Goal: Task Accomplishment & Management: Use online tool/utility

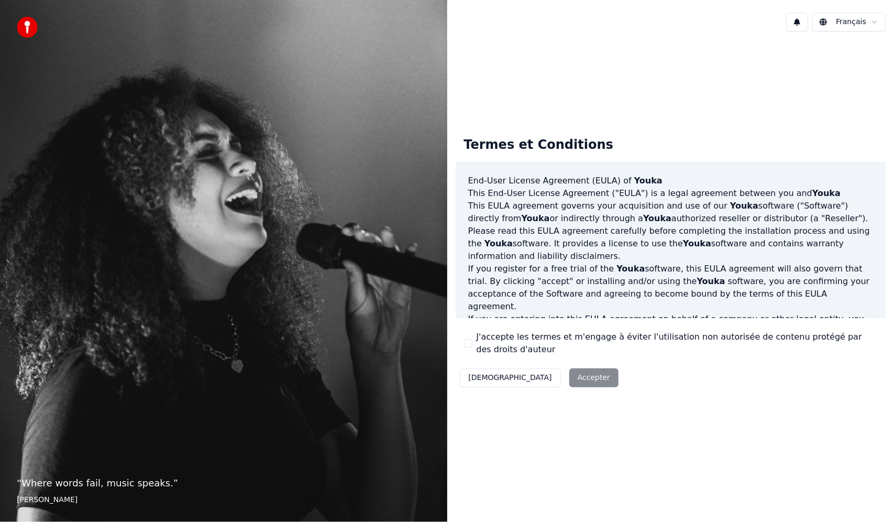
click at [464, 344] on button "J'accepte les termes et m'engage à éviter l'utilisation non autorisée de conten…" at bounding box center [468, 343] width 8 height 8
click at [570, 385] on button "Accepter" at bounding box center [594, 377] width 49 height 19
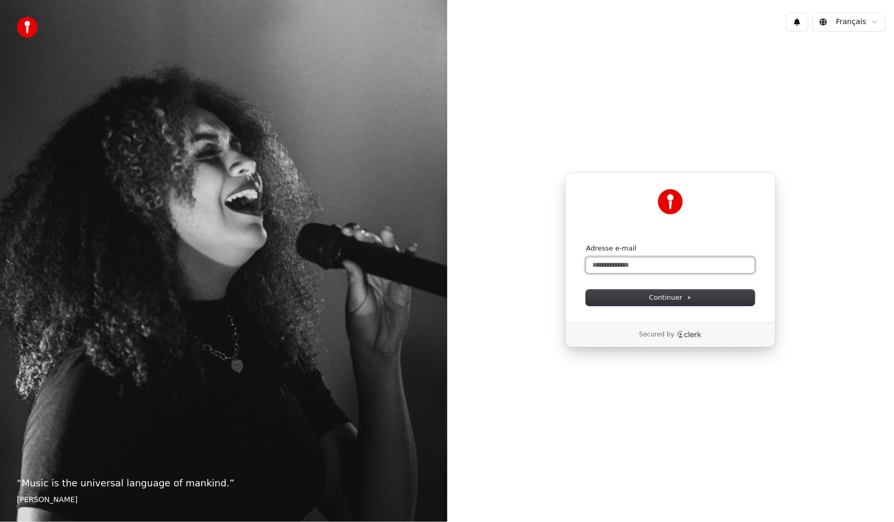
click at [630, 262] on input "Adresse e-mail" at bounding box center [670, 265] width 169 height 16
click at [586, 244] on button "submit" at bounding box center [586, 244] width 0 height 0
click at [680, 301] on span "Continuer" at bounding box center [670, 297] width 43 height 9
type input "**********"
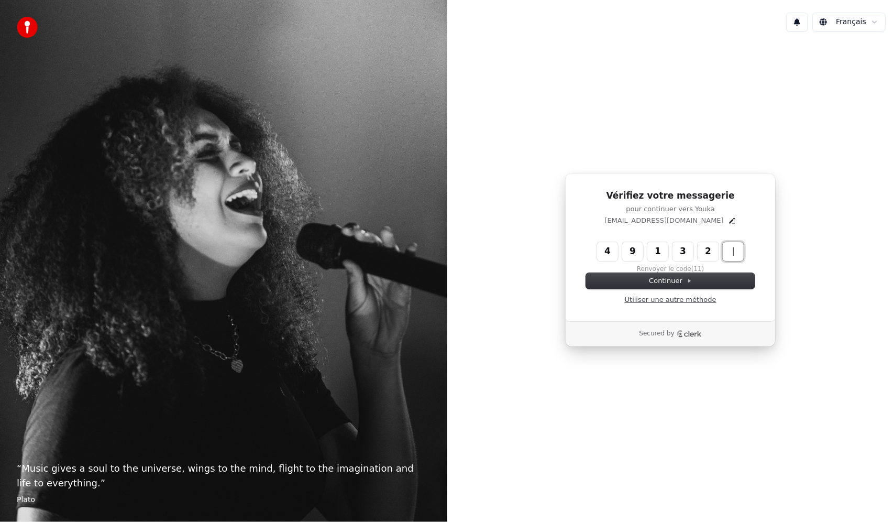
type input "******"
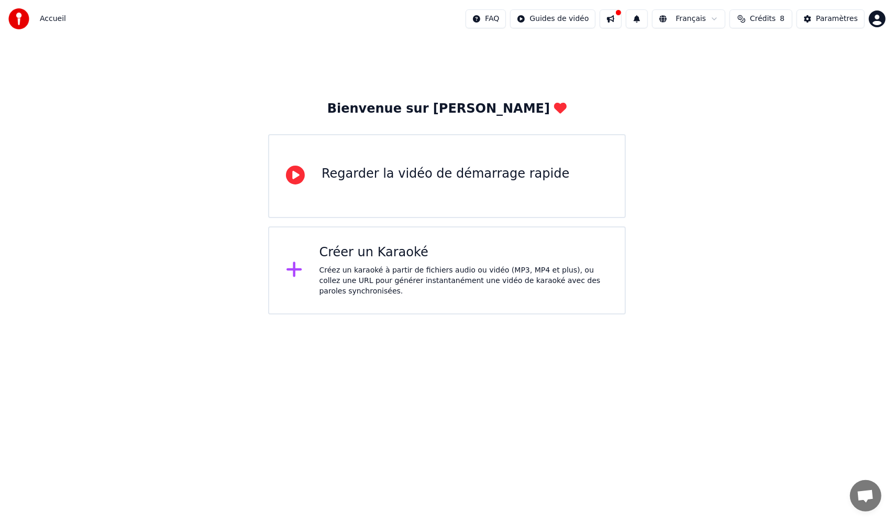
click at [422, 258] on div "Créer un Karaoké" at bounding box center [464, 252] width 289 height 17
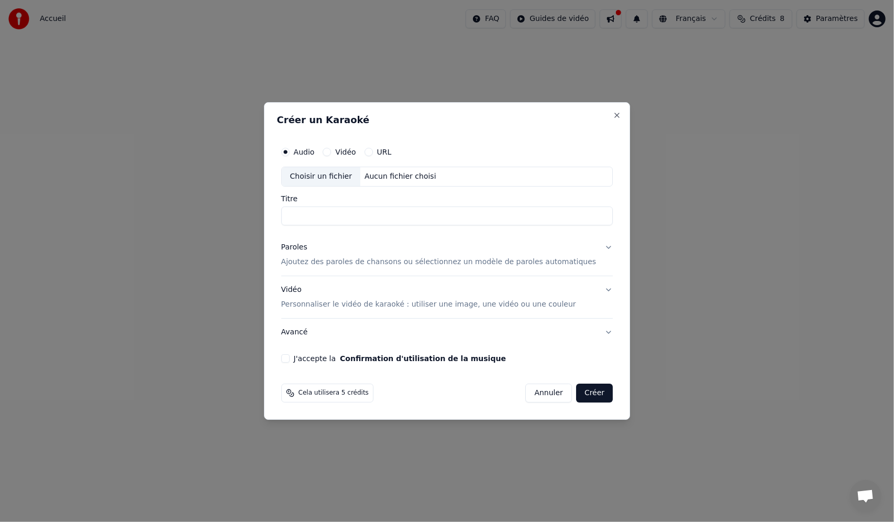
click at [331, 154] on button "Vidéo" at bounding box center [327, 152] width 8 height 8
click at [373, 153] on button "URL" at bounding box center [369, 152] width 8 height 8
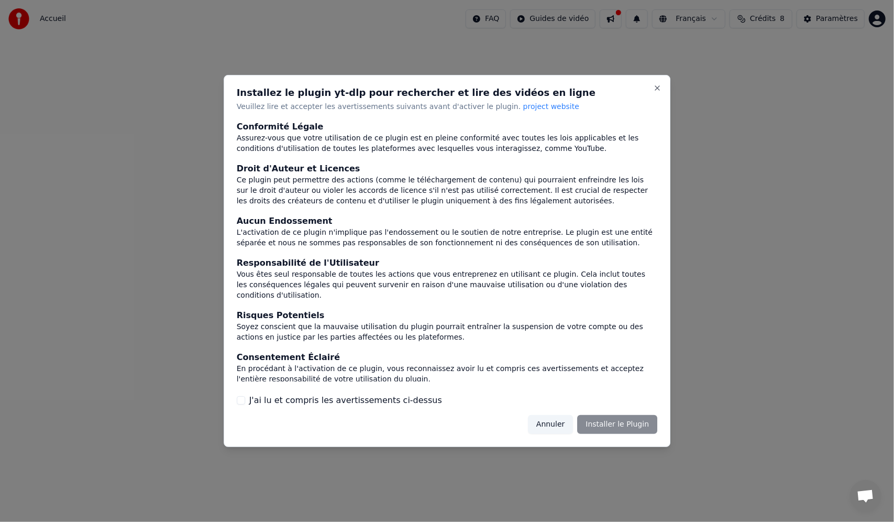
click at [610, 421] on div "Annuler Installer le Plugin" at bounding box center [592, 424] width 129 height 19
click at [601, 418] on div "Annuler Installer le Plugin" at bounding box center [592, 424] width 129 height 19
click at [289, 401] on label "J'ai lu et compris les avertissements ci-dessus" at bounding box center [345, 400] width 193 height 13
click at [245, 401] on button "J'ai lu et compris les avertissements ci-dessus" at bounding box center [241, 400] width 8 height 8
click at [605, 417] on button "Installer le Plugin" at bounding box center [617, 424] width 80 height 19
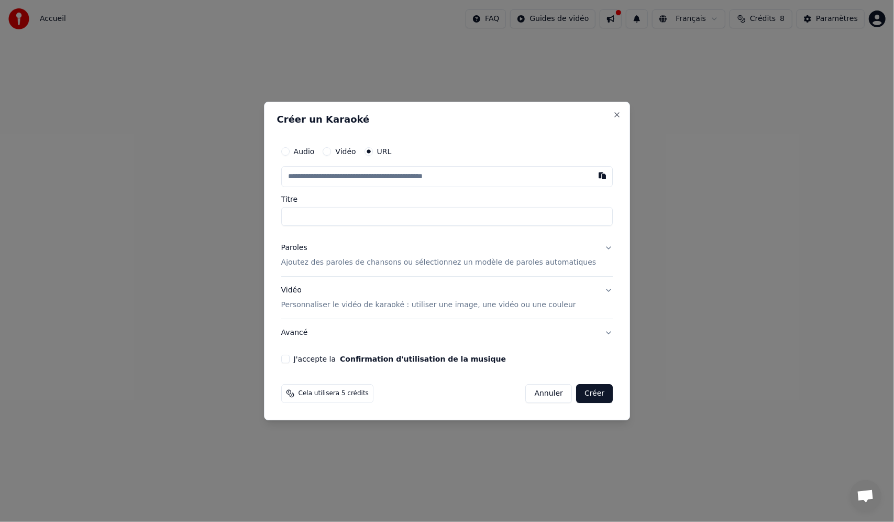
click at [356, 179] on input "text" at bounding box center [447, 176] width 332 height 21
click at [330, 178] on input "text" at bounding box center [447, 176] width 332 height 21
click at [592, 177] on button "button" at bounding box center [602, 175] width 21 height 19
type input "**********"
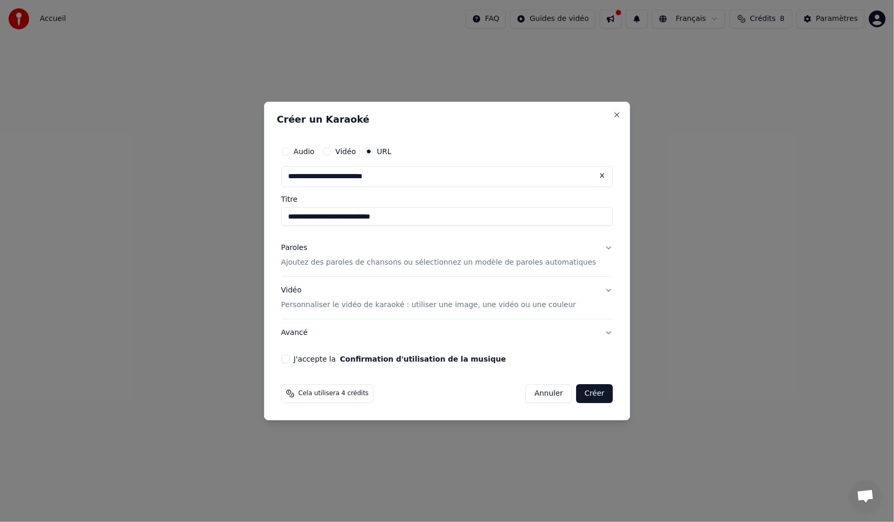
click at [591, 246] on button "Paroles Ajoutez des paroles de chansons ou sélectionnez un modèle de paroles au…" at bounding box center [447, 255] width 332 height 42
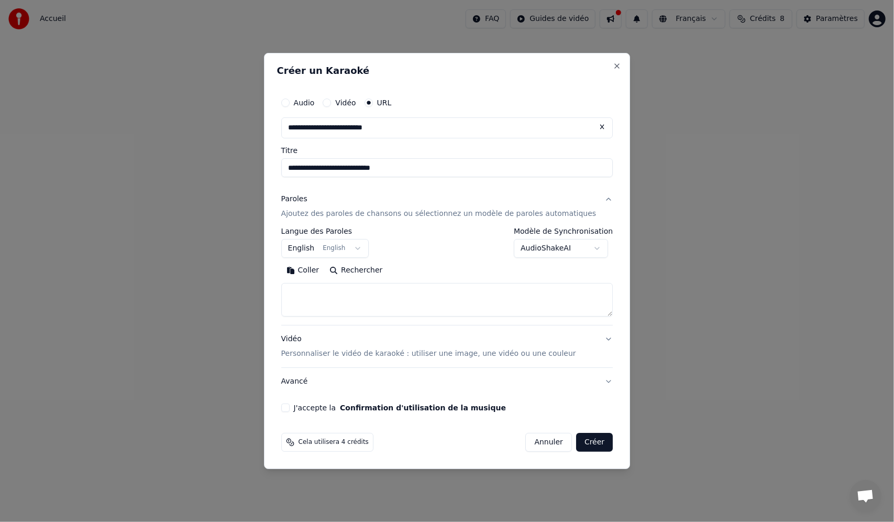
click at [369, 248] on body "**********" at bounding box center [447, 157] width 894 height 314
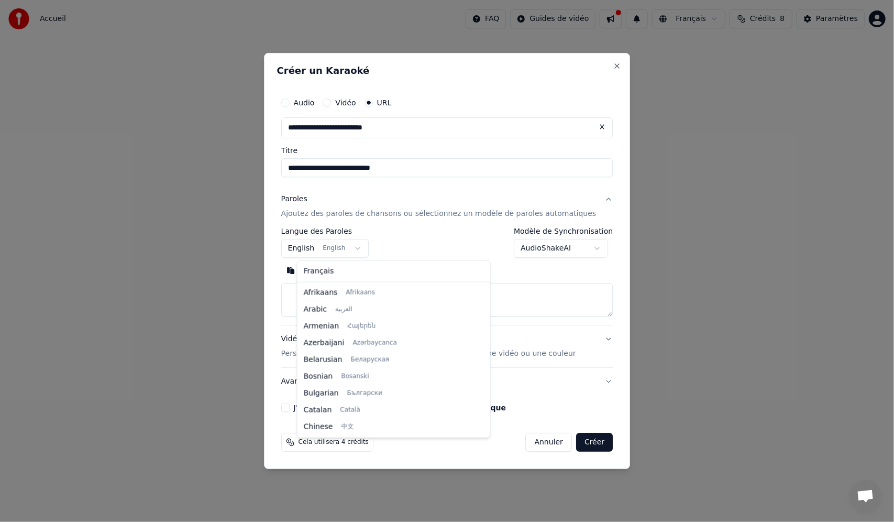
scroll to position [84, 0]
select select "**"
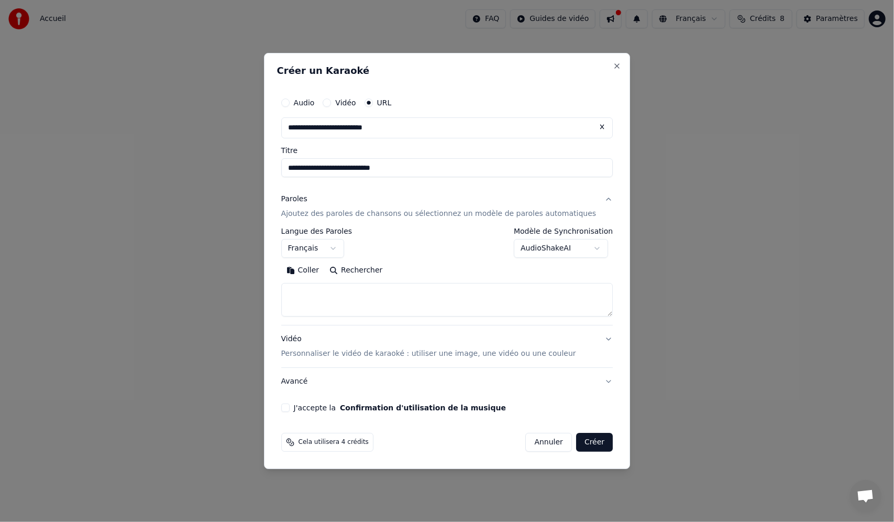
click at [588, 247] on body "**********" at bounding box center [447, 157] width 894 height 314
click at [349, 301] on textarea at bounding box center [447, 300] width 332 height 34
click at [368, 288] on textarea at bounding box center [447, 300] width 332 height 34
click at [325, 271] on button "Coller" at bounding box center [302, 270] width 43 height 17
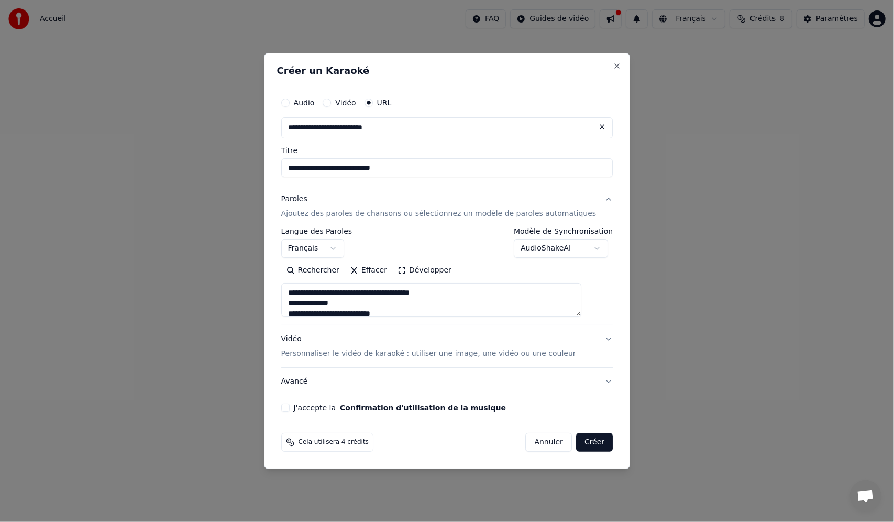
click at [290, 409] on button "J'accepte la Confirmation d'utilisation de la musique" at bounding box center [285, 407] width 8 height 8
click at [591, 433] on button "Créer" at bounding box center [594, 442] width 37 height 19
type textarea "**********"
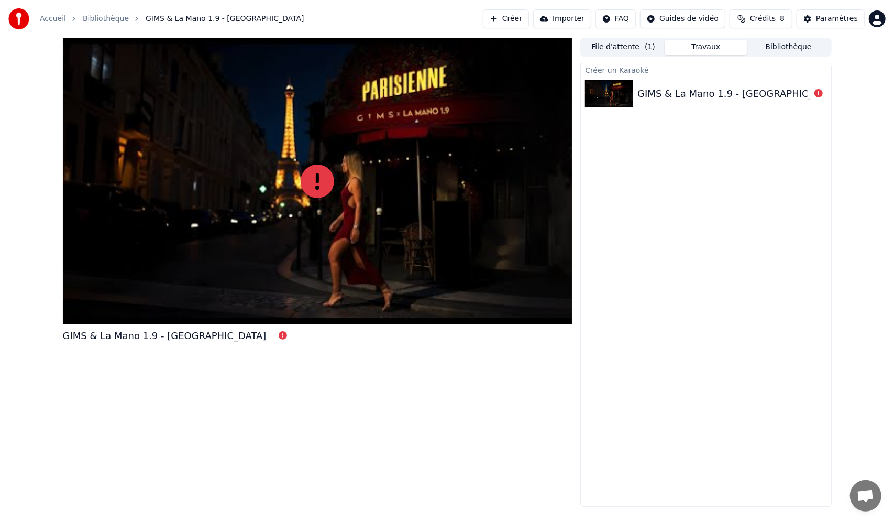
click at [699, 94] on div "GIMS & La Mano 1.9 - PARISIENNE" at bounding box center [740, 93] width 204 height 15
click at [620, 69] on div "Créer un Karaoké" at bounding box center [706, 69] width 250 height 13
click at [640, 48] on button "File d'attente ( 1 )" at bounding box center [623, 47] width 83 height 15
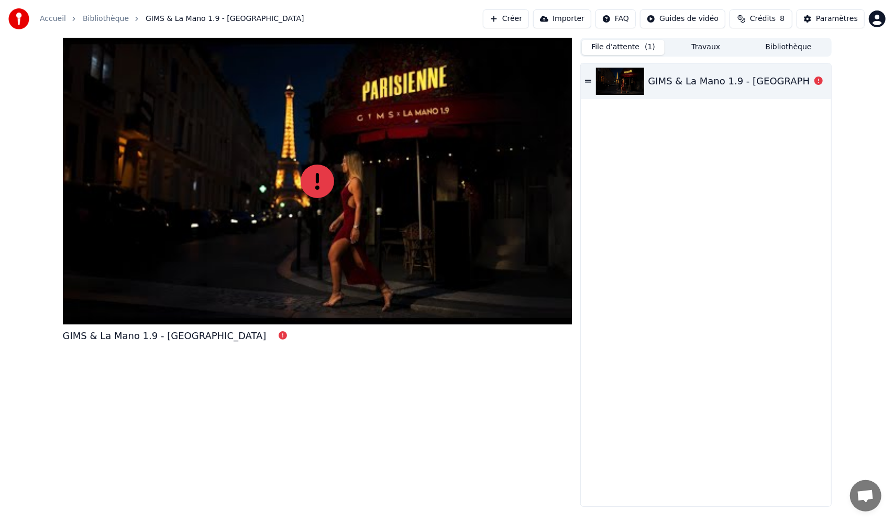
click at [592, 75] on div "GIMS & La Mano 1.9 - PARISIENNE" at bounding box center [706, 81] width 250 height 36
click at [315, 180] on icon at bounding box center [318, 182] width 34 height 34
click at [315, 182] on icon at bounding box center [318, 182] width 34 height 34
click at [774, 17] on span "Crédits" at bounding box center [763, 19] width 26 height 10
click at [777, 102] on button "Actualiser" at bounding box center [766, 96] width 62 height 19
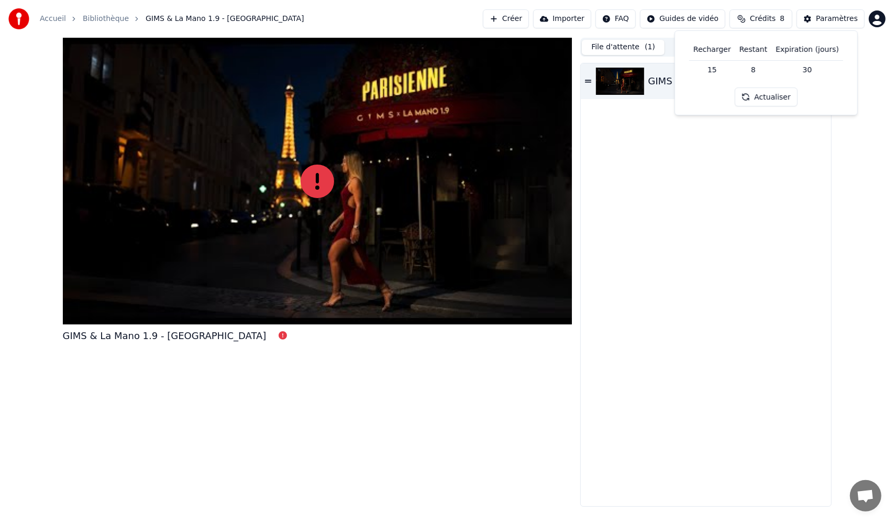
click at [778, 95] on button "Actualiser" at bounding box center [766, 96] width 62 height 19
click at [736, 147] on div "GIMS & La Mano 1.9 - PARISIENNE" at bounding box center [706, 284] width 250 height 443
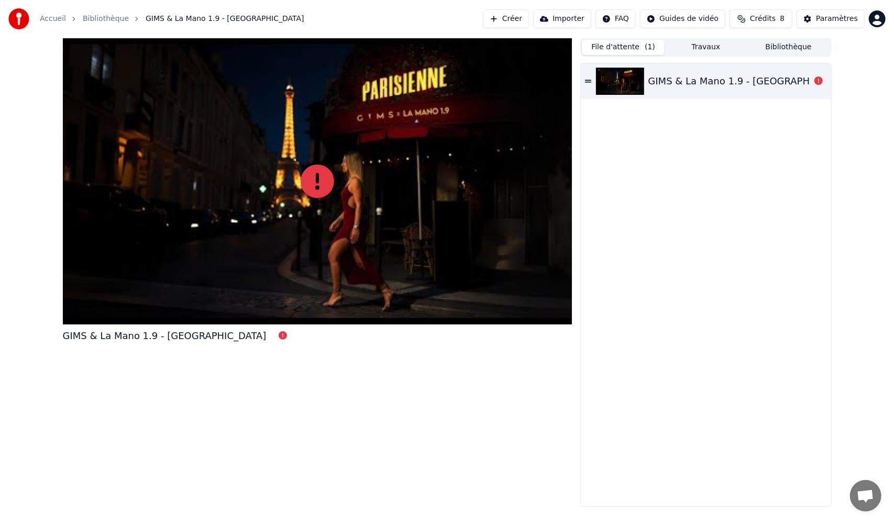
click at [780, 78] on div "GIMS & La Mano 1.9 - PARISIENNE" at bounding box center [751, 81] width 204 height 15
click at [766, 86] on div "GIMS & La Mano 1.9 - PARISIENNE" at bounding box center [751, 81] width 204 height 15
click at [191, 334] on div "GIMS & La Mano 1.9 - PARISIENNE" at bounding box center [165, 336] width 204 height 15
click at [849, 23] on div "Paramètres" at bounding box center [837, 19] width 42 height 10
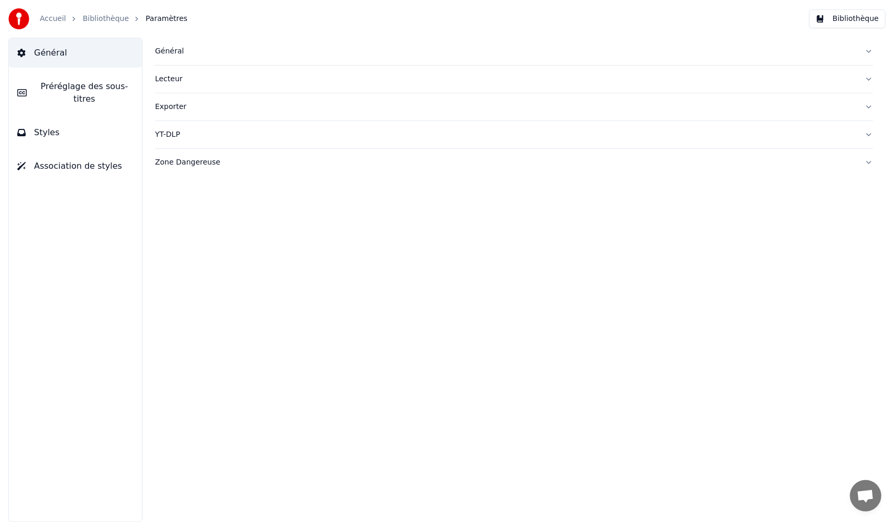
click at [861, 19] on button "Bibliothèque" at bounding box center [847, 18] width 76 height 19
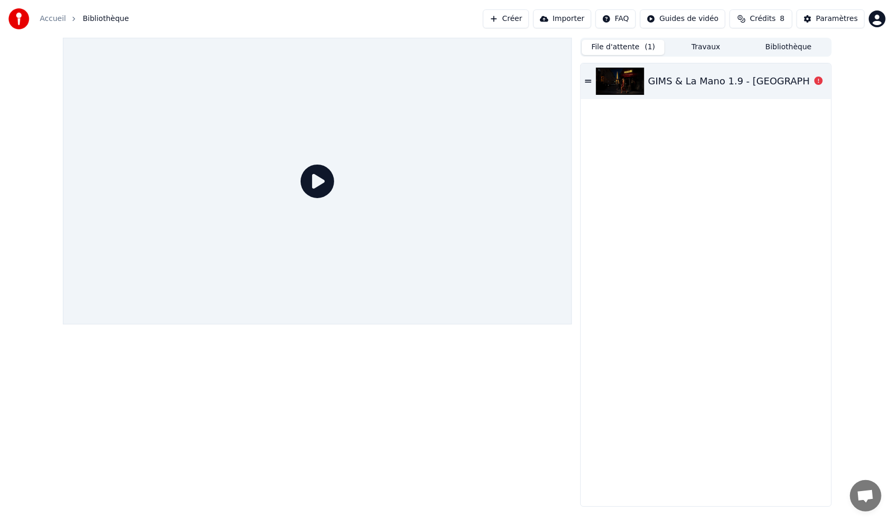
click at [659, 45] on button "File d'attente ( 1 )" at bounding box center [623, 47] width 83 height 15
click at [879, 23] on html "Accueil Bibliothèque Créer Importer FAQ Guides de vidéo Crédits 8 Paramètres Fi…" at bounding box center [447, 261] width 894 height 522
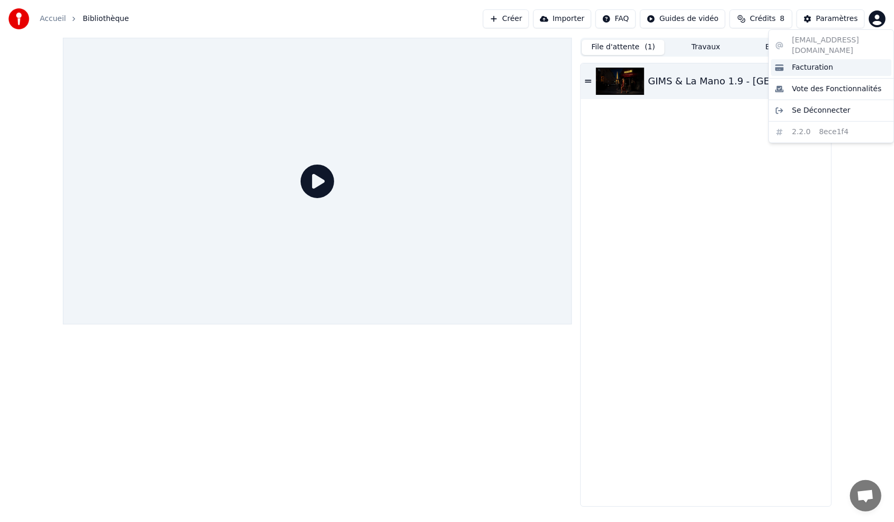
click at [798, 62] on span "Facturation" at bounding box center [812, 67] width 41 height 10
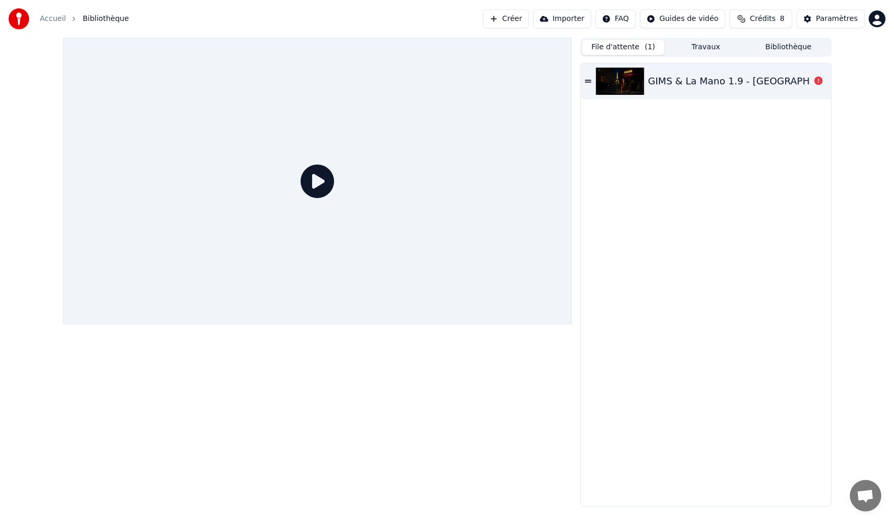
click at [591, 85] on div "GIMS & La Mano 1.9 - PARISIENNE" at bounding box center [706, 81] width 250 height 36
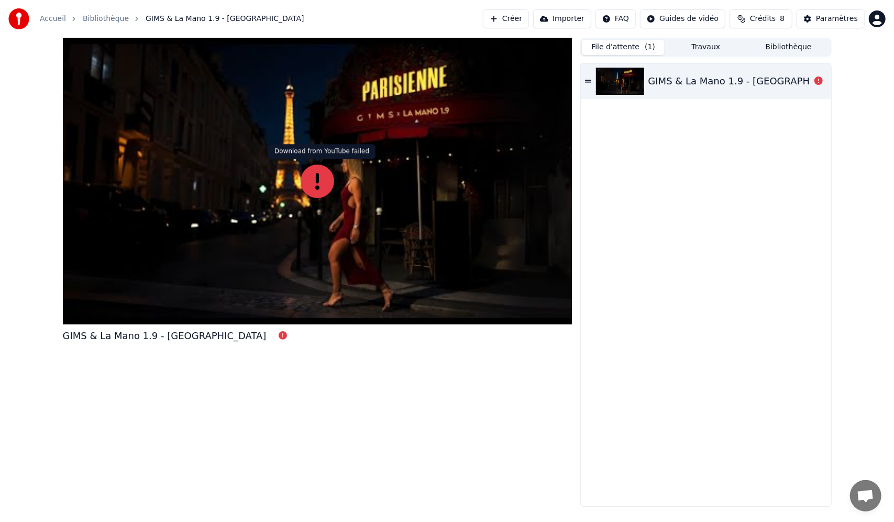
click at [313, 181] on icon at bounding box center [318, 182] width 34 height 34
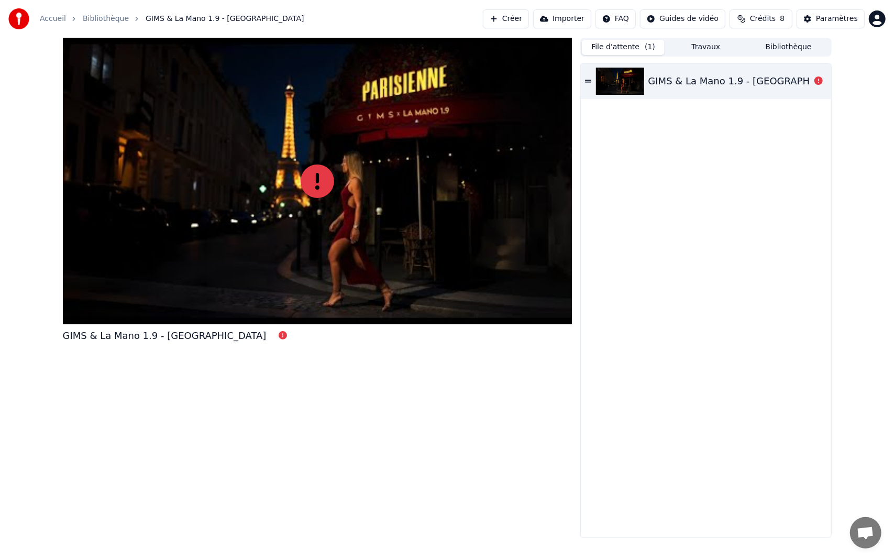
click at [314, 193] on div at bounding box center [318, 181] width 510 height 287
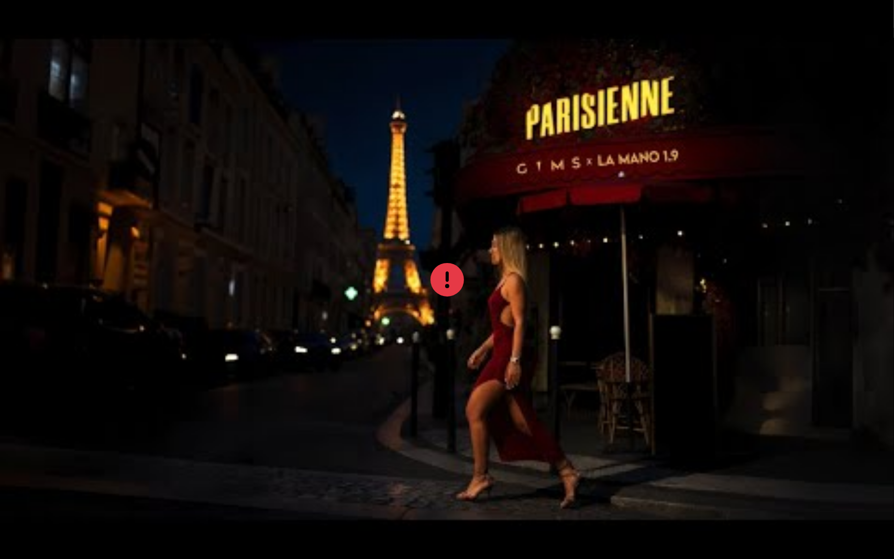
click at [314, 193] on div at bounding box center [447, 279] width 894 height 503
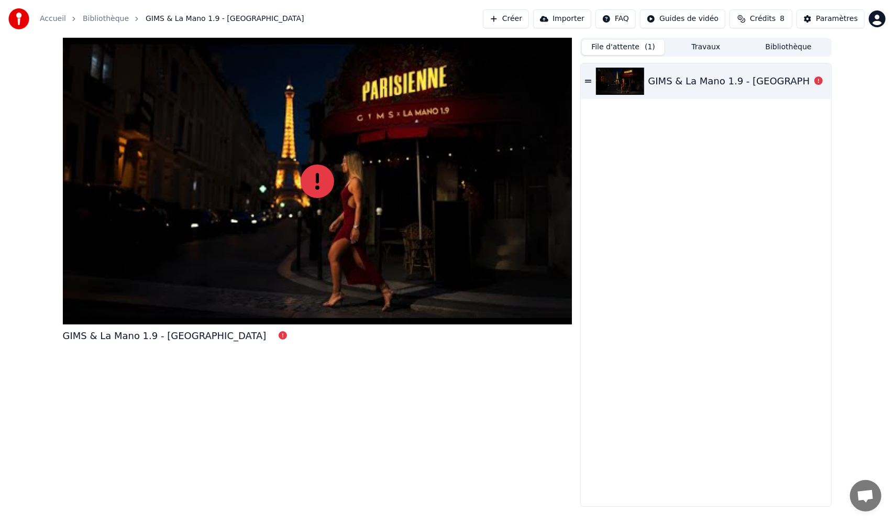
click at [777, 95] on div "GIMS & La Mano 1.9 - PARISIENNE" at bounding box center [706, 81] width 250 height 36
click at [781, 86] on div "GIMS & La Mano 1.9 - PARISIENNE" at bounding box center [751, 81] width 204 height 15
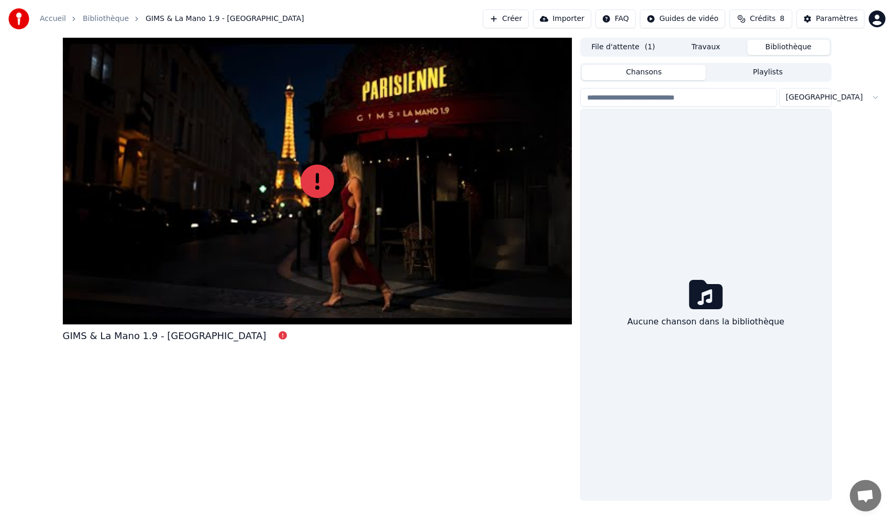
click at [760, 42] on button "Bibliothèque" at bounding box center [789, 47] width 83 height 15
click at [719, 48] on button "Travaux" at bounding box center [706, 47] width 83 height 15
click at [774, 46] on button "Bibliothèque" at bounding box center [789, 47] width 83 height 15
click at [767, 81] on div "Chansons Playlists" at bounding box center [706, 72] width 251 height 19
click at [766, 71] on button "Playlists" at bounding box center [768, 72] width 124 height 15
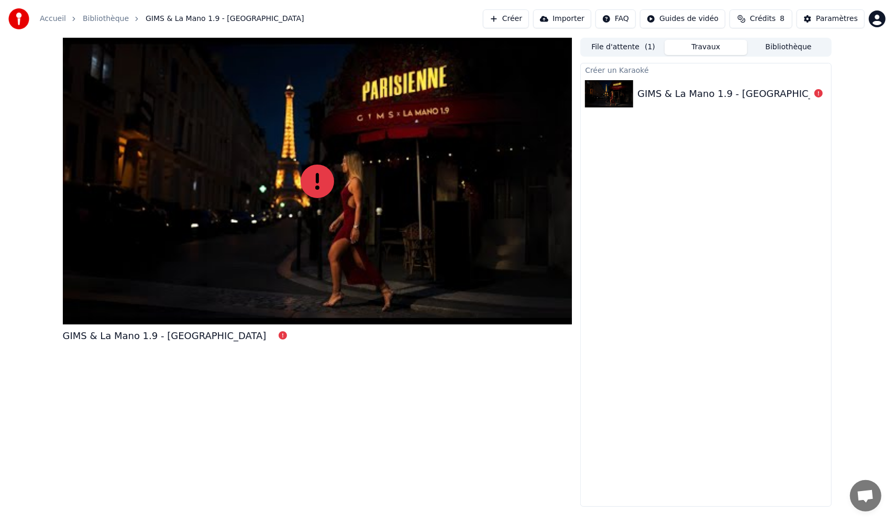
click at [696, 47] on button "Travaux" at bounding box center [706, 47] width 83 height 15
click at [614, 102] on img at bounding box center [609, 93] width 48 height 27
click at [619, 38] on div "File d'attente ( 1 ) Travaux Bibliothèque" at bounding box center [706, 47] width 251 height 19
click at [619, 49] on button "File d'attente ( 1 )" at bounding box center [623, 47] width 83 height 15
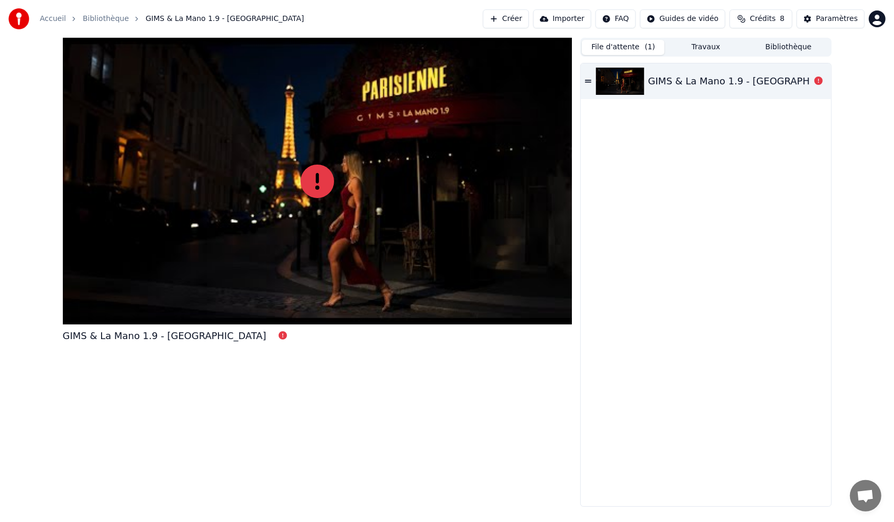
click at [573, 13] on button "Importer" at bounding box center [562, 18] width 58 height 19
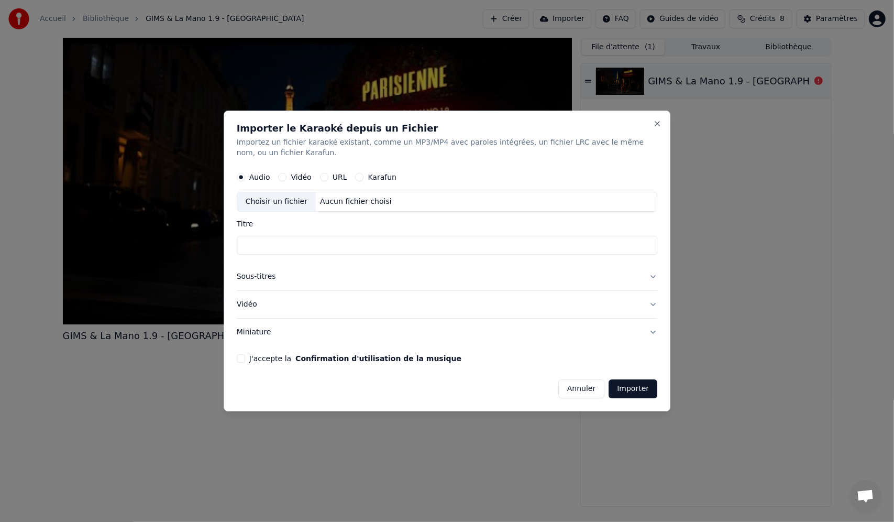
click at [591, 381] on button "Annuler" at bounding box center [582, 388] width 46 height 19
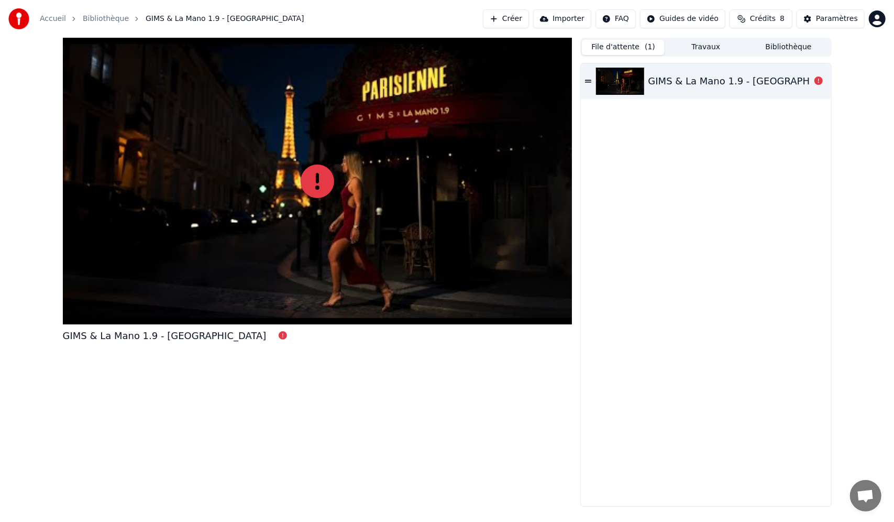
click at [712, 16] on html "Accueil Bibliothèque GIMS & La Mano 1.9 - PARISIENNE Créer Importer FAQ Guides …" at bounding box center [447, 261] width 894 height 522
click at [665, 165] on html "Accueil Bibliothèque GIMS & La Mano 1.9 - PARISIENNE Créer Importer FAQ Guides …" at bounding box center [447, 261] width 894 height 522
click at [803, 52] on button "Bibliothèque" at bounding box center [789, 47] width 83 height 15
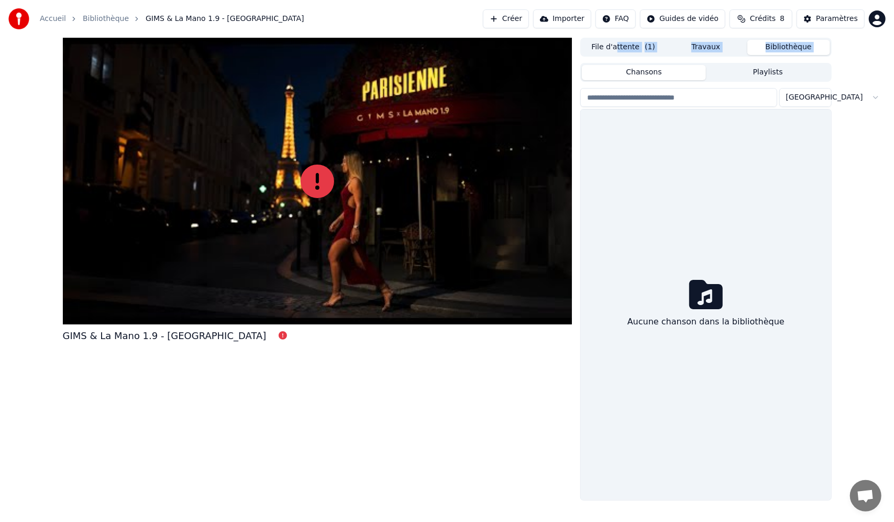
drag, startPoint x: 618, startPoint y: 58, endPoint x: 622, endPoint y: 78, distance: 21.0
click at [619, 61] on div "File d'attente ( 1 ) Travaux Bibliothèque Chansons Playlists Trier Aucune chans…" at bounding box center [706, 269] width 251 height 463
click at [622, 78] on button "Chansons" at bounding box center [644, 72] width 124 height 15
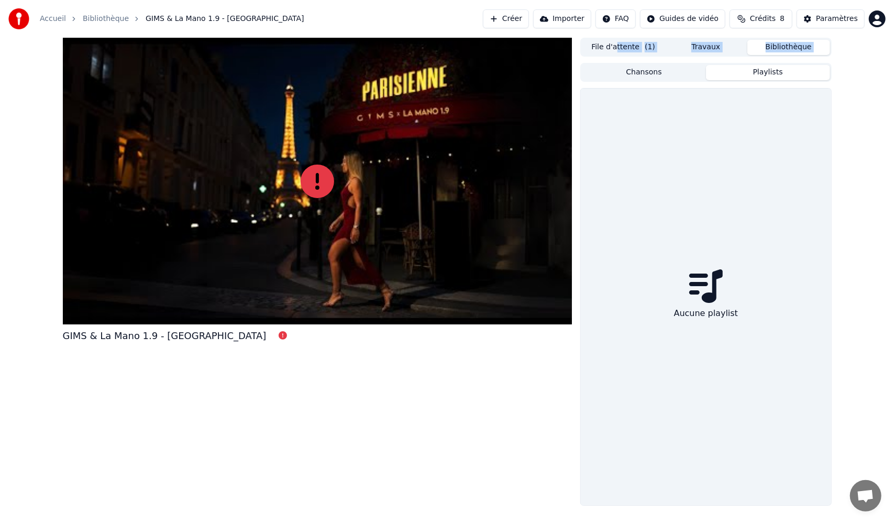
click at [725, 70] on button "Playlists" at bounding box center [768, 72] width 124 height 15
click at [634, 71] on button "Chansons" at bounding box center [644, 72] width 124 height 15
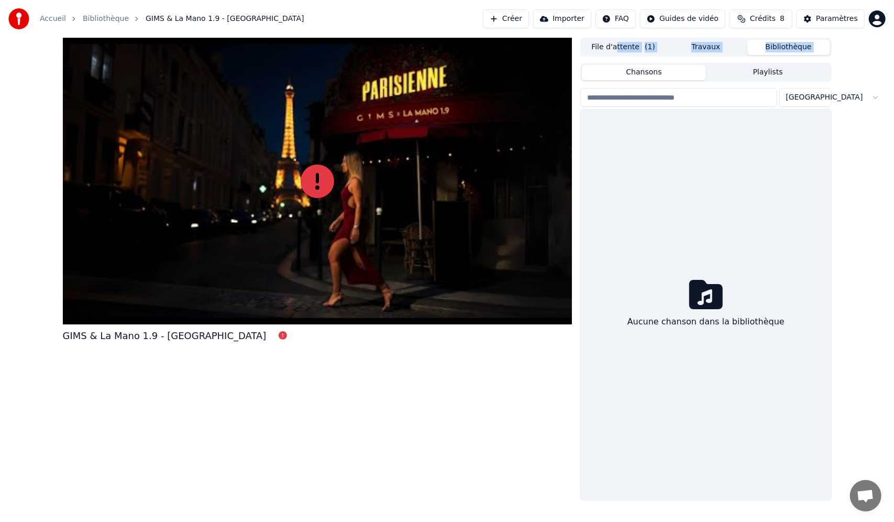
click at [616, 48] on button "File d'attente ( 1 )" at bounding box center [623, 47] width 83 height 15
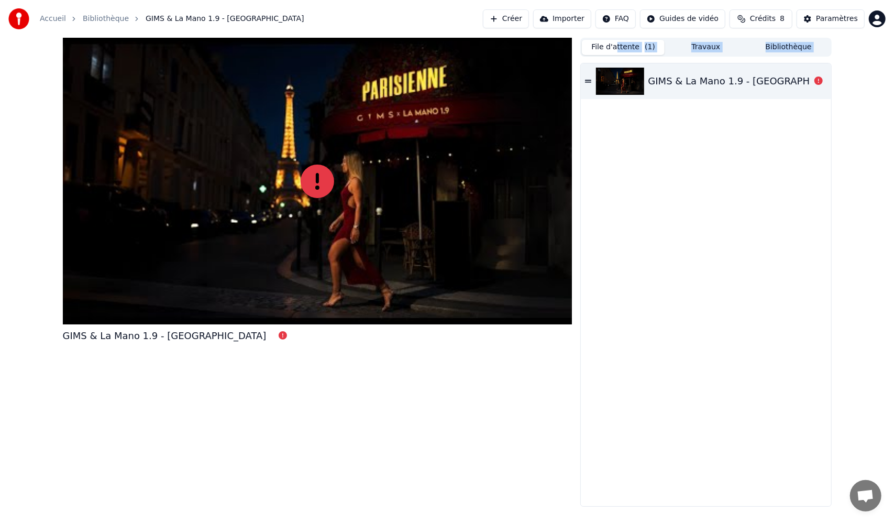
click at [751, 83] on div "GIMS & La Mano 1.9 - PARISIENNE" at bounding box center [751, 81] width 204 height 15
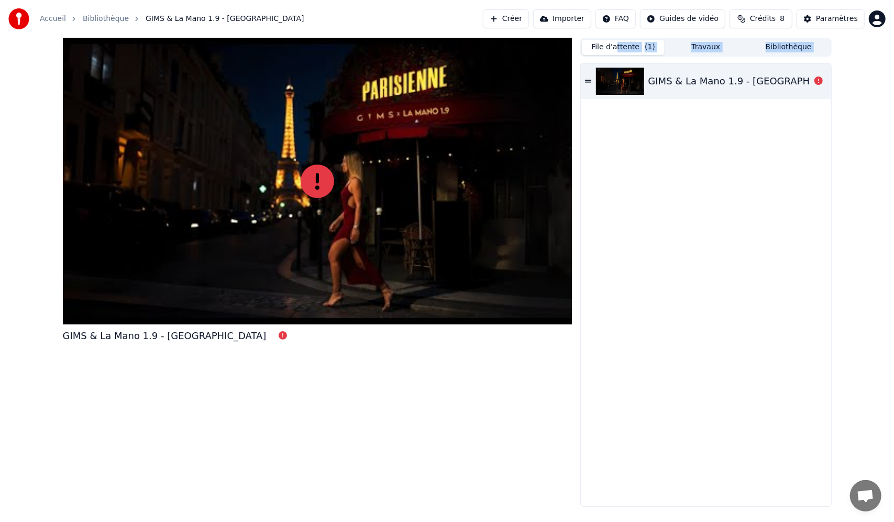
click at [750, 83] on div "GIMS & La Mano 1.9 - PARISIENNE" at bounding box center [751, 81] width 204 height 15
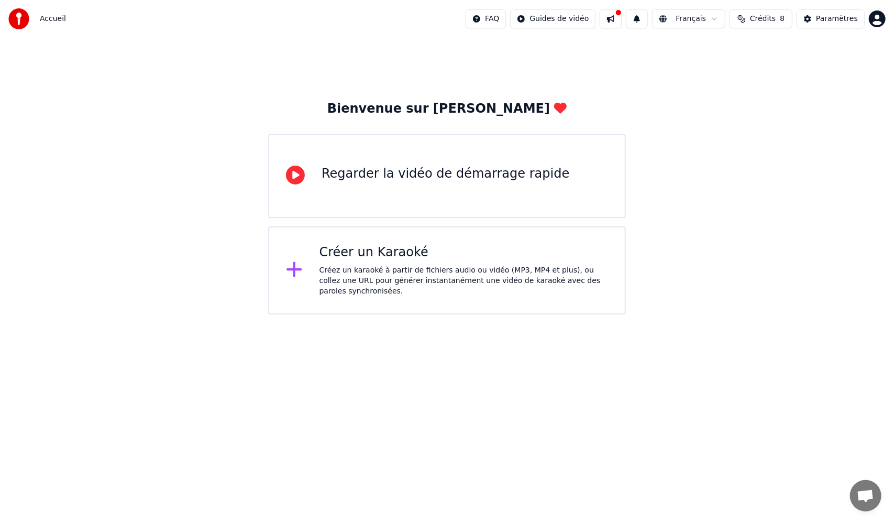
click at [622, 22] on button at bounding box center [611, 18] width 22 height 19
click at [471, 281] on div "Créez un karaoké à partir de fichiers audio ou vidéo (MP3, MP4 et plus), ou col…" at bounding box center [464, 280] width 289 height 31
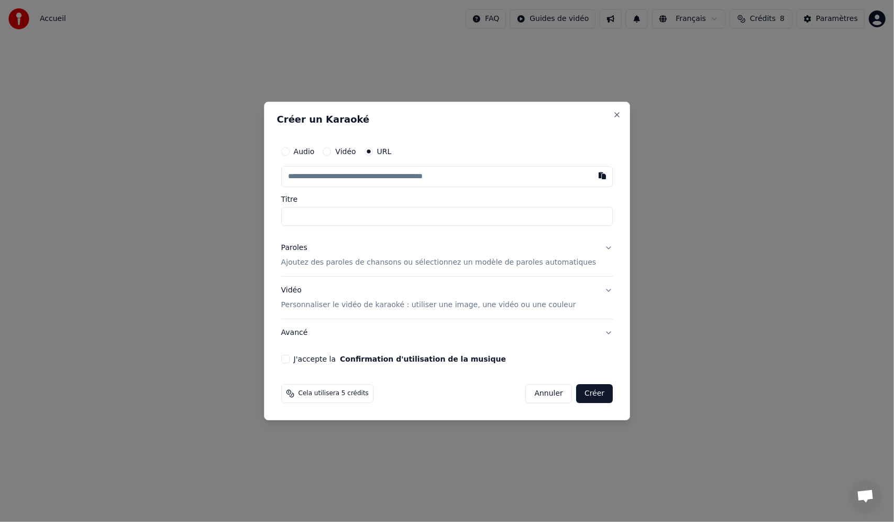
click at [417, 175] on input "text" at bounding box center [447, 176] width 332 height 21
click at [592, 176] on button "button" at bounding box center [602, 175] width 21 height 19
type input "**********"
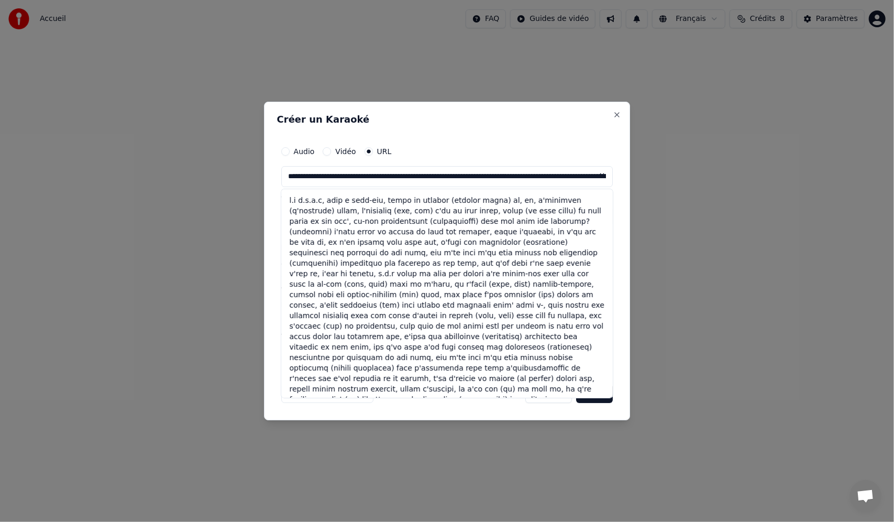
click at [592, 176] on button at bounding box center [602, 175] width 21 height 19
